Goal: Information Seeking & Learning: Learn about a topic

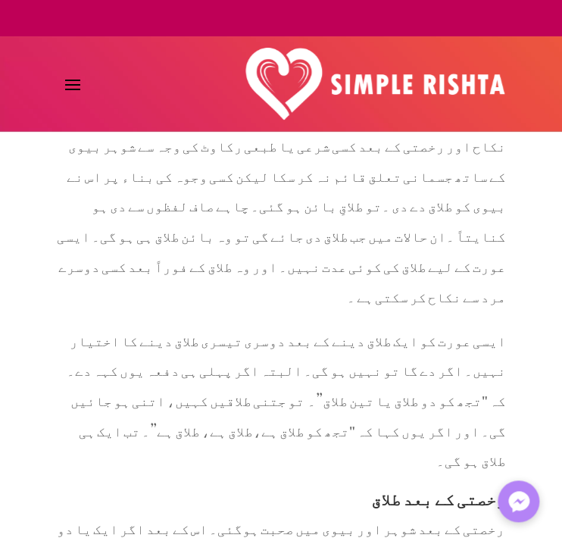
scroll to position [7446, 0]
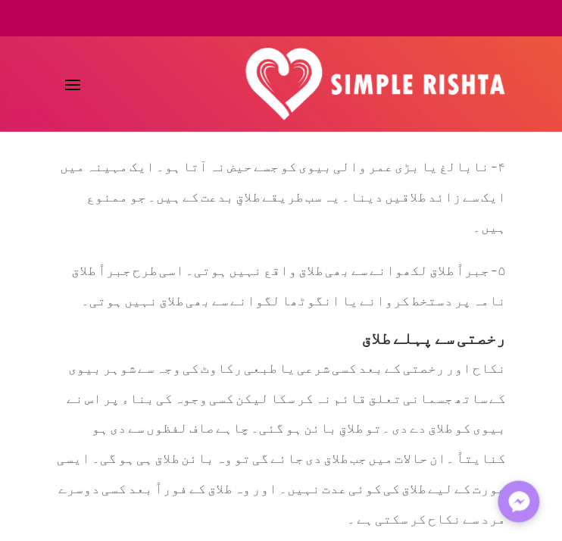
scroll to position [7233, 0]
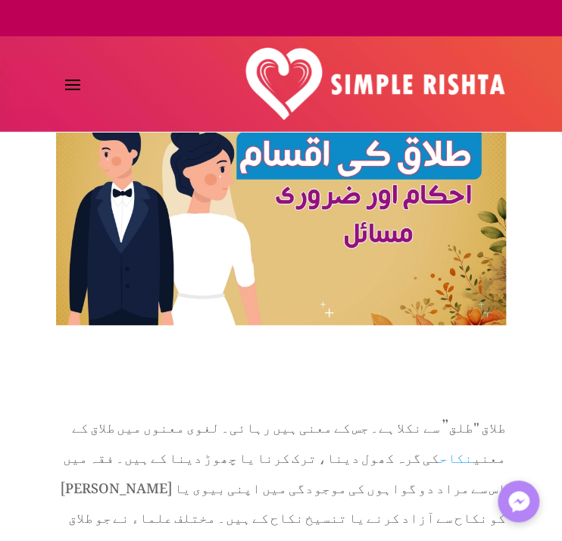
scroll to position [106, 0]
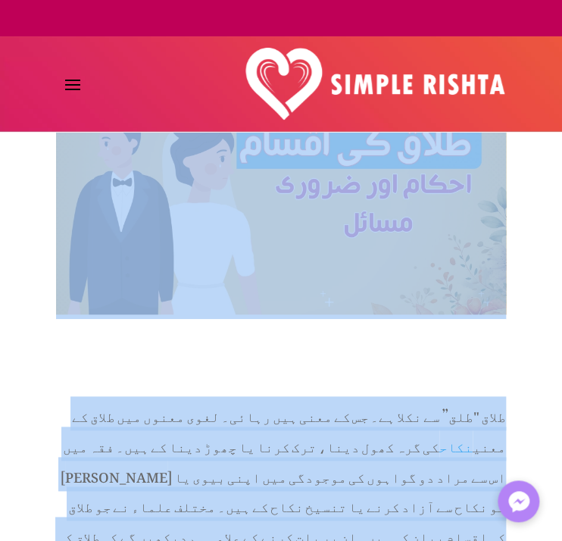
drag, startPoint x: 340, startPoint y: 337, endPoint x: 506, endPoint y: 202, distance: 213.8
copy article "loremip dolor sita "con” ad elit se۔ do ei temp inc utlab۔ etdo magna ali enim …"
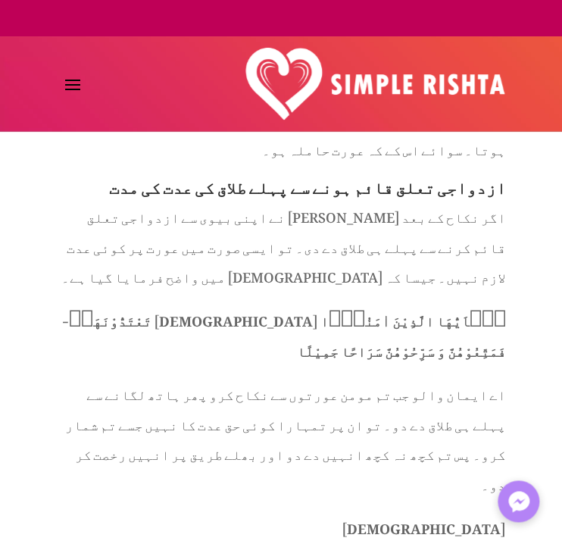
scroll to position [2888, 0]
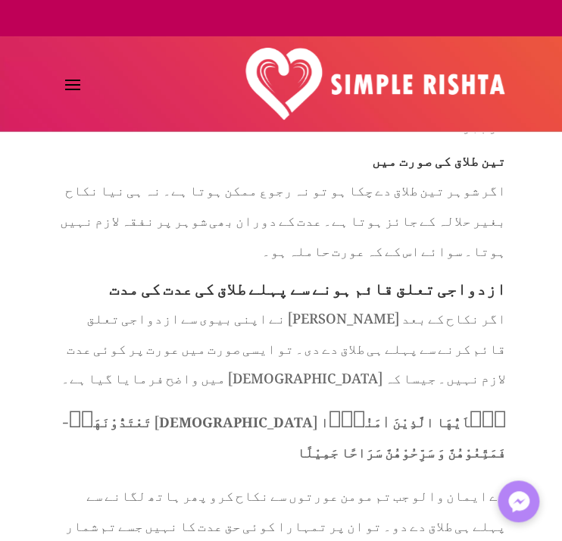
drag, startPoint x: 241, startPoint y: 506, endPoint x: 528, endPoint y: 156, distance: 452.4
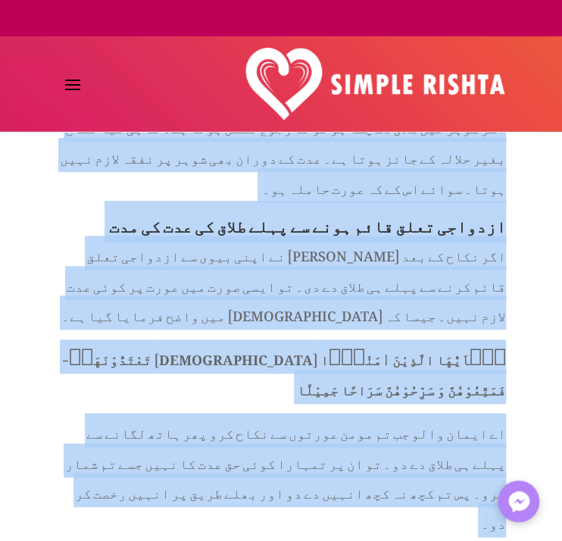
scroll to position [2966, 0]
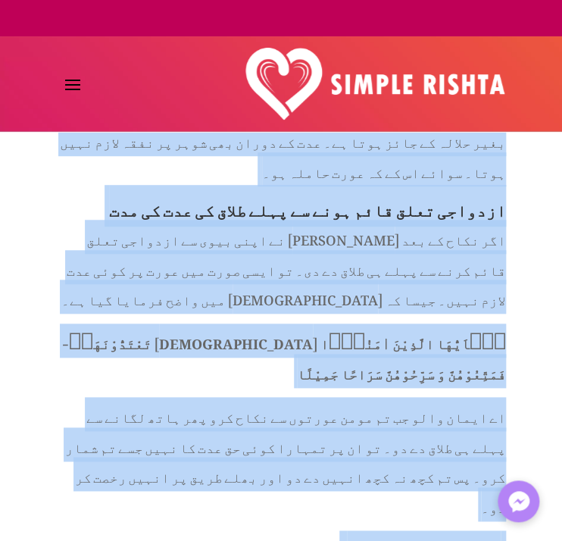
drag, startPoint x: 506, startPoint y: 146, endPoint x: 229, endPoint y: 459, distance: 417.7
copy article "فروری 6, 2025 | ازدواجی مسائل , معاشرتی مسائل طلاق ایک سنگین اور اہم فیصلہ ہے۔ …"
